Goal: Communication & Community: Ask a question

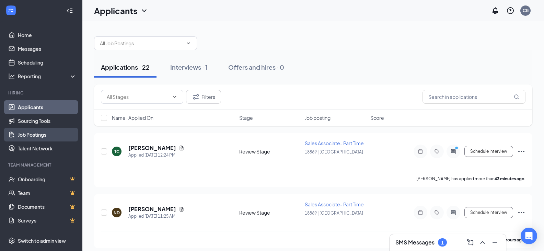
click at [26, 137] on link "Job Postings" at bounding box center [47, 135] width 59 height 14
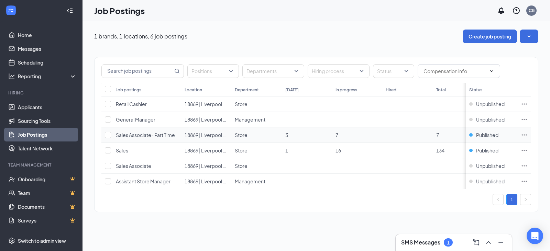
click at [524, 136] on icon "Ellipses" at bounding box center [523, 135] width 7 height 7
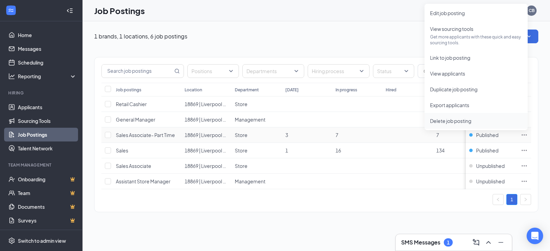
click at [464, 124] on span "Delete job posting" at bounding box center [476, 121] width 92 height 8
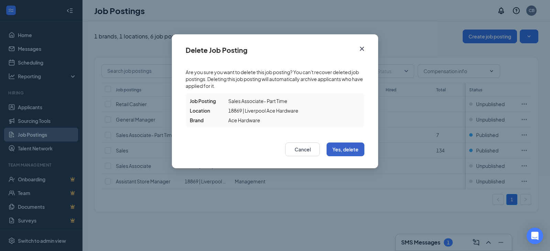
click at [345, 151] on button "Yes, delete" at bounding box center [345, 150] width 38 height 14
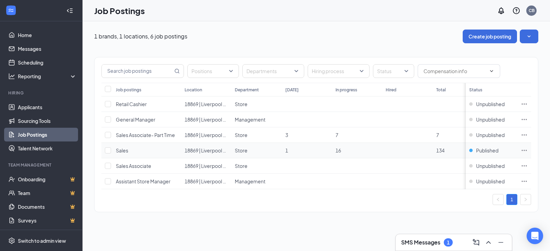
click at [524, 151] on icon "Ellipses" at bounding box center [523, 150] width 7 height 7
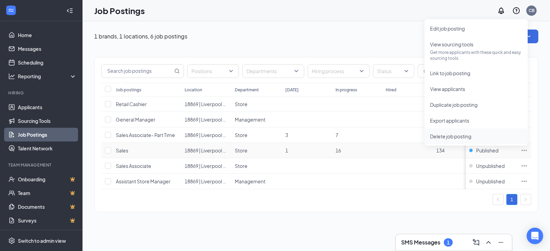
click at [458, 137] on span "Delete job posting" at bounding box center [450, 136] width 41 height 6
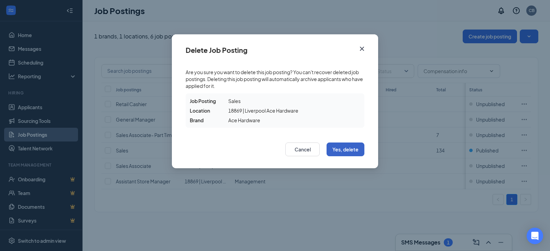
click at [344, 154] on button "Yes, delete" at bounding box center [345, 150] width 38 height 14
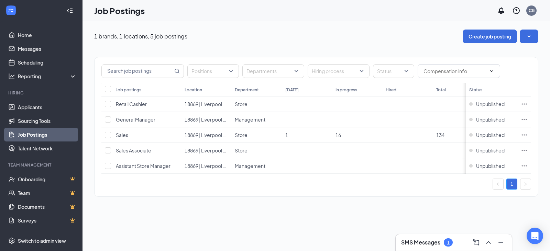
click at [14, 12] on icon "WorkstreamLogo" at bounding box center [11, 10] width 7 height 7
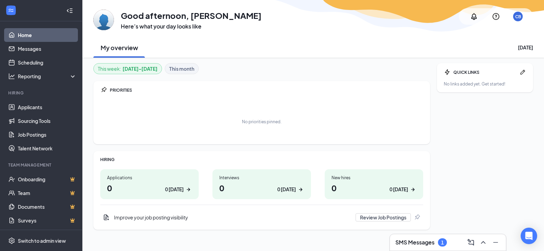
click at [68, 9] on div at bounding box center [70, 11] width 14 height 14
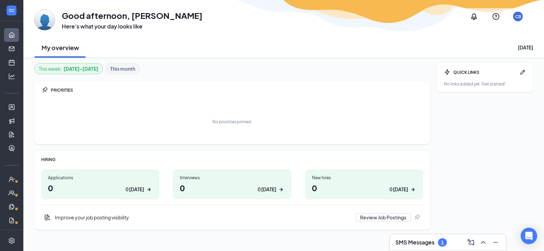
click at [513, 17] on div "CB" at bounding box center [518, 16] width 16 height 16
click at [460, 69] on link "Account settings" at bounding box center [485, 68] width 74 height 7
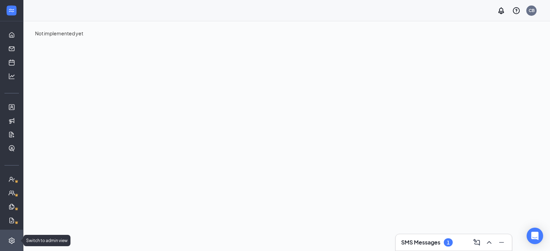
click at [10, 237] on li "Switch to admin view" at bounding box center [11, 240] width 23 height 21
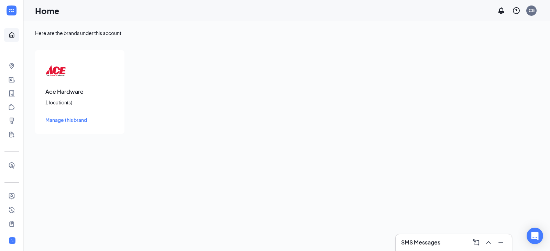
click at [74, 120] on span "Manage this brand" at bounding box center [66, 120] width 42 height 6
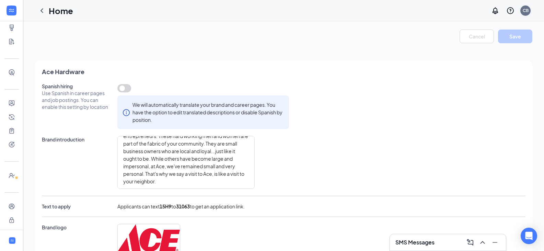
click at [528, 10] on div "CB" at bounding box center [526, 11] width 6 height 6
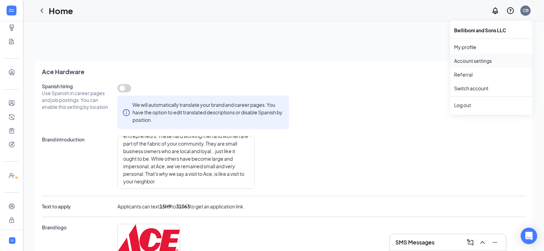
click at [470, 64] on link "Account settings" at bounding box center [491, 60] width 74 height 7
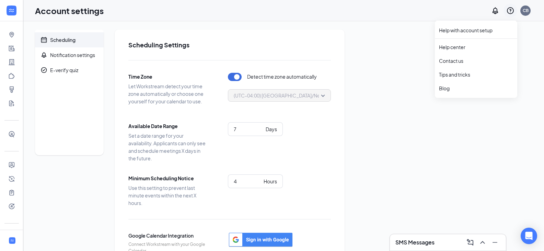
click at [509, 11] on icon "QuestionInfo" at bounding box center [511, 11] width 8 height 8
click at [465, 65] on li "Contact us" at bounding box center [476, 61] width 82 height 14
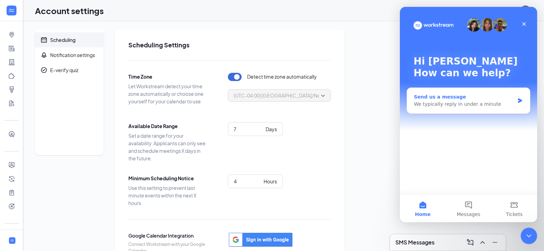
click at [453, 105] on div "We typically reply in under a minute" at bounding box center [464, 104] width 101 height 7
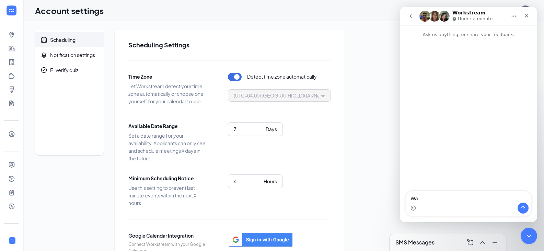
type textarea "W"
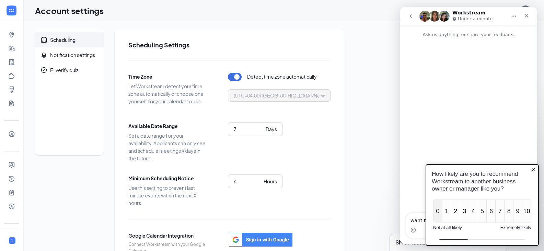
type textarea "want to end"
click at [439, 213] on button "0" at bounding box center [438, 211] width 9 height 23
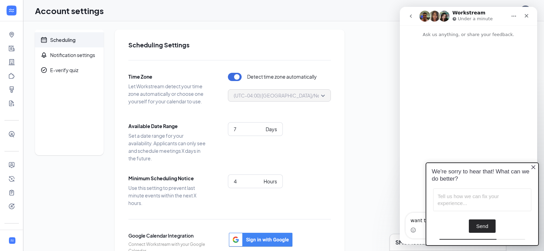
click at [478, 199] on textarea at bounding box center [483, 200] width 98 height 23
type textarea "d"
click at [487, 196] on textarea "does not bring best canidets" at bounding box center [483, 200] width 98 height 22
drag, startPoint x: 489, startPoint y: 196, endPoint x: 512, endPoint y: 200, distance: 22.6
click at [512, 200] on textarea "does not bring best canidets" at bounding box center [483, 200] width 98 height 22
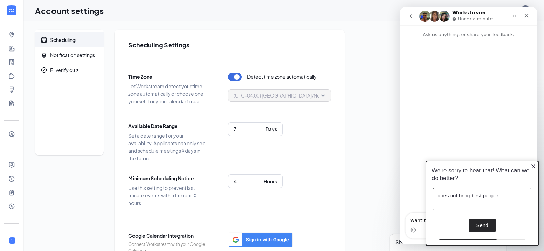
type textarea "does not bring best people"
click at [485, 221] on button "Send" at bounding box center [482, 225] width 26 height 13
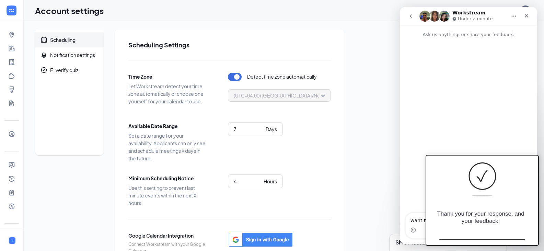
click at [489, 144] on div "Intercom messenger" at bounding box center [468, 126] width 137 height 176
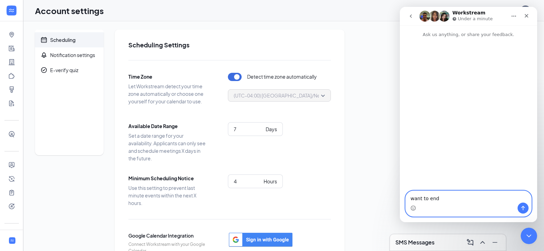
click at [443, 202] on textarea "want to end" at bounding box center [469, 197] width 126 height 12
type textarea "want to end subscription"
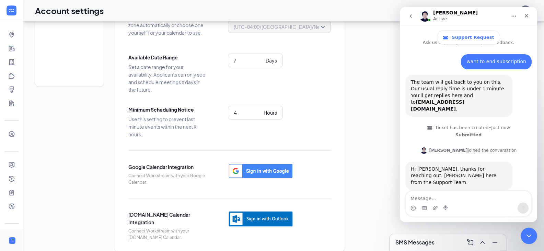
scroll to position [28, 0]
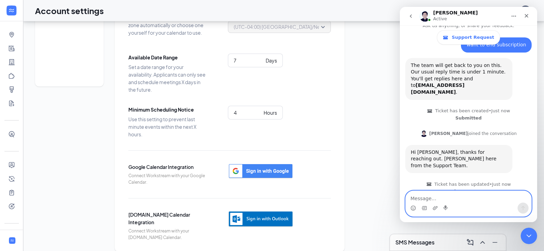
click at [436, 197] on textarea "Message…" at bounding box center [469, 197] width 126 height 12
type textarea "hi, want to end subscription"
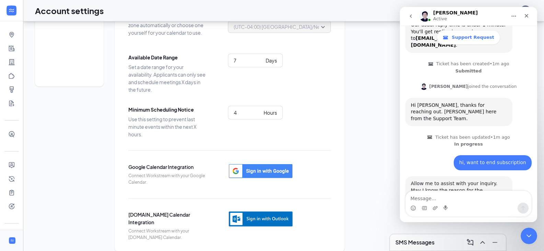
scroll to position [83, 0]
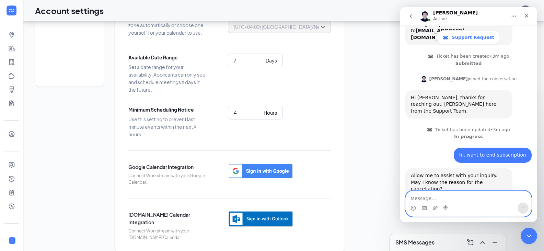
click at [450, 194] on textarea "Message…" at bounding box center [469, 197] width 126 height 12
type textarea "SERVICE DOS NOT WORK"
